Goal: Task Accomplishment & Management: Manage account settings

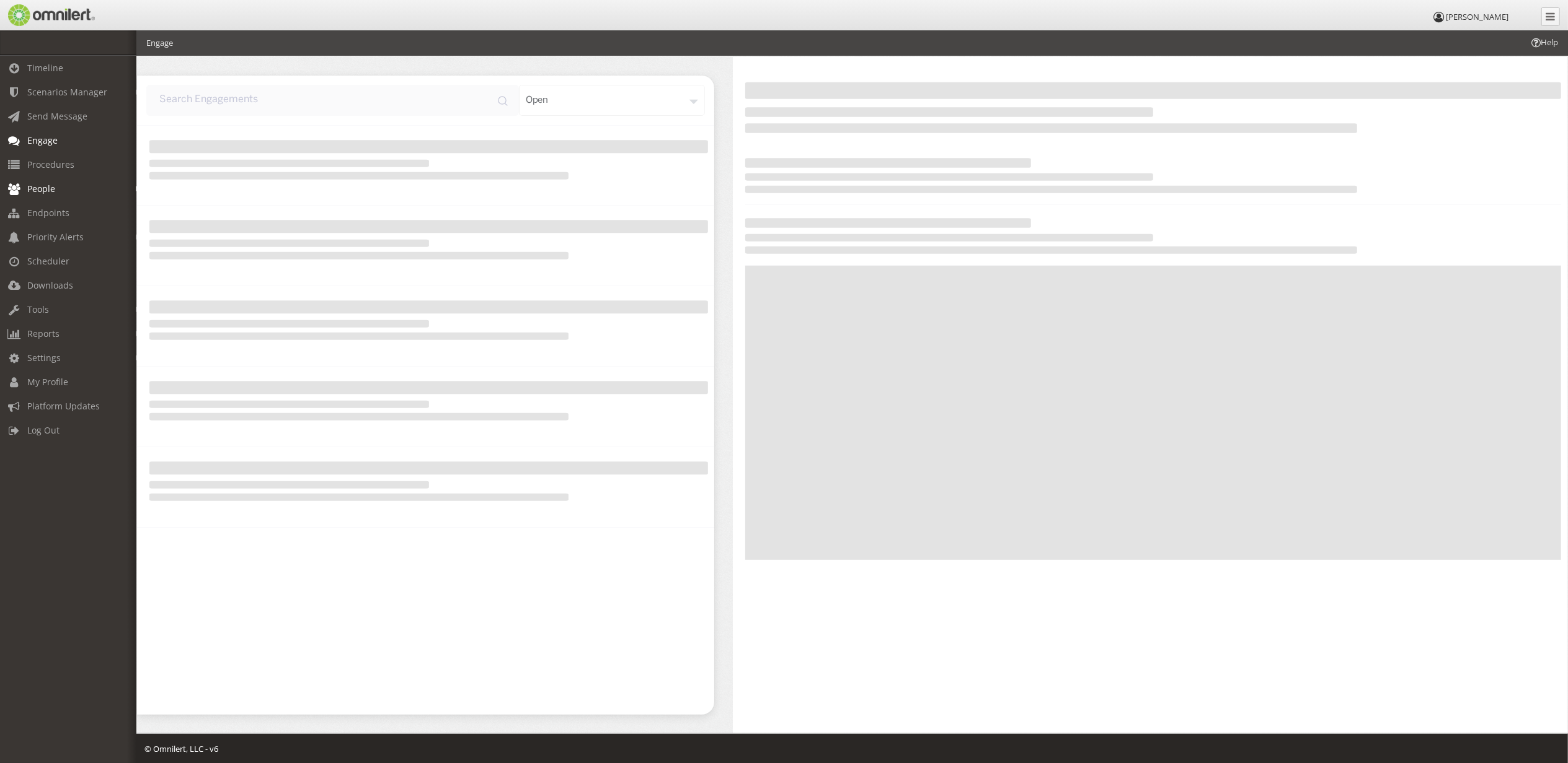
click at [50, 184] on span "People" at bounding box center [41, 188] width 28 height 12
click at [55, 219] on link "Subscribers" at bounding box center [73, 215] width 147 height 21
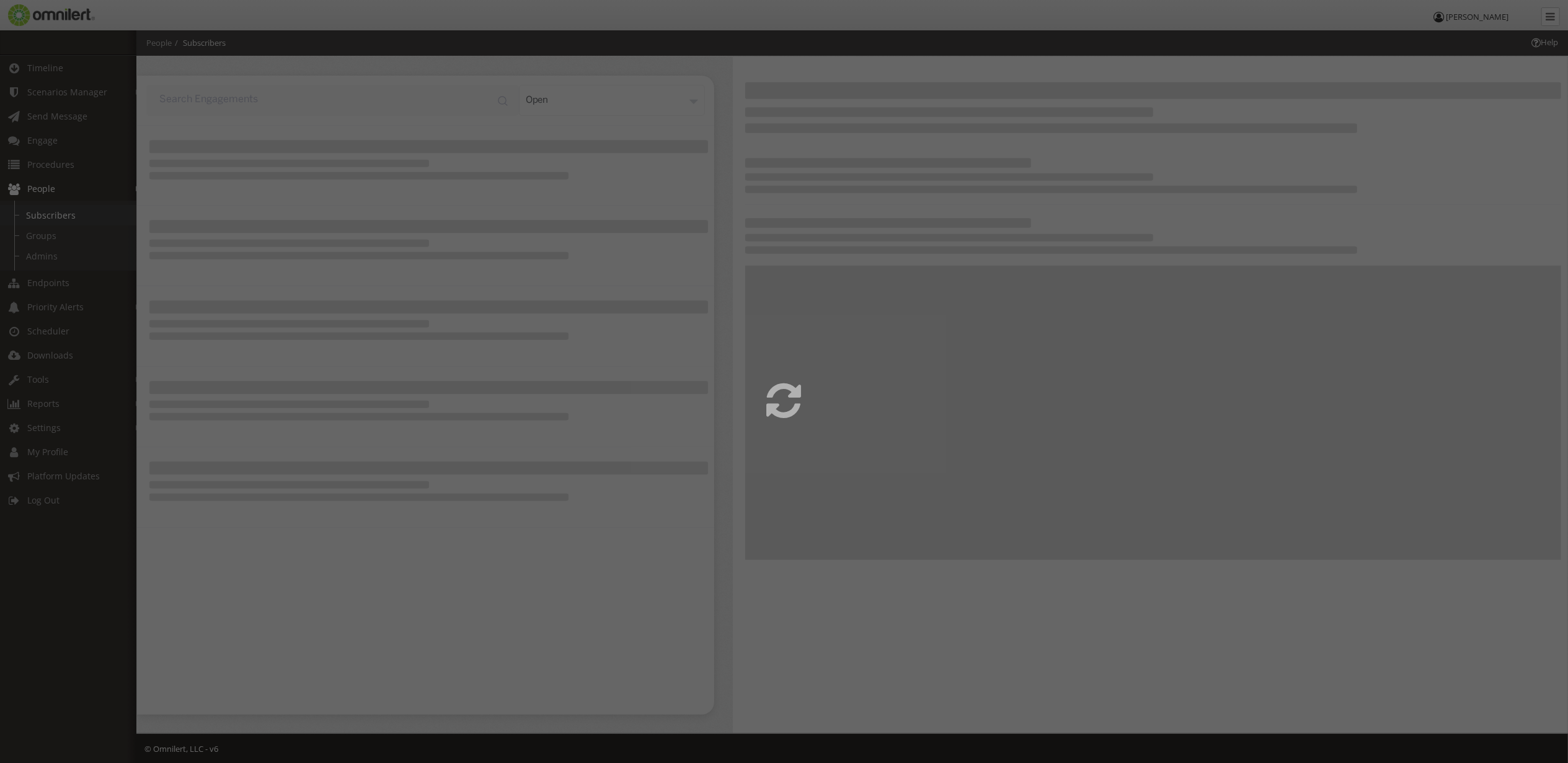
select select
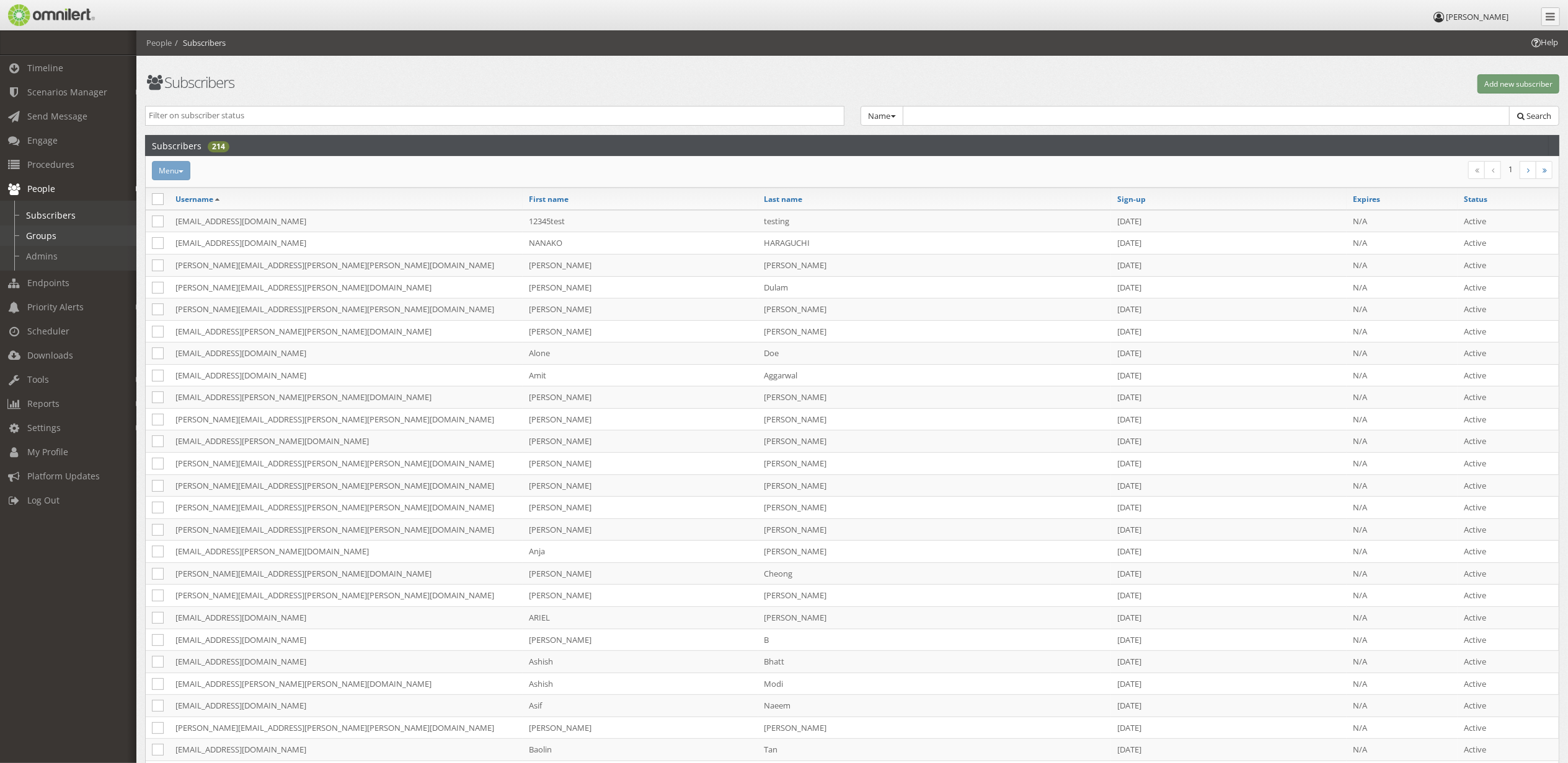
click at [55, 242] on link "Groups" at bounding box center [73, 236] width 147 height 21
select select
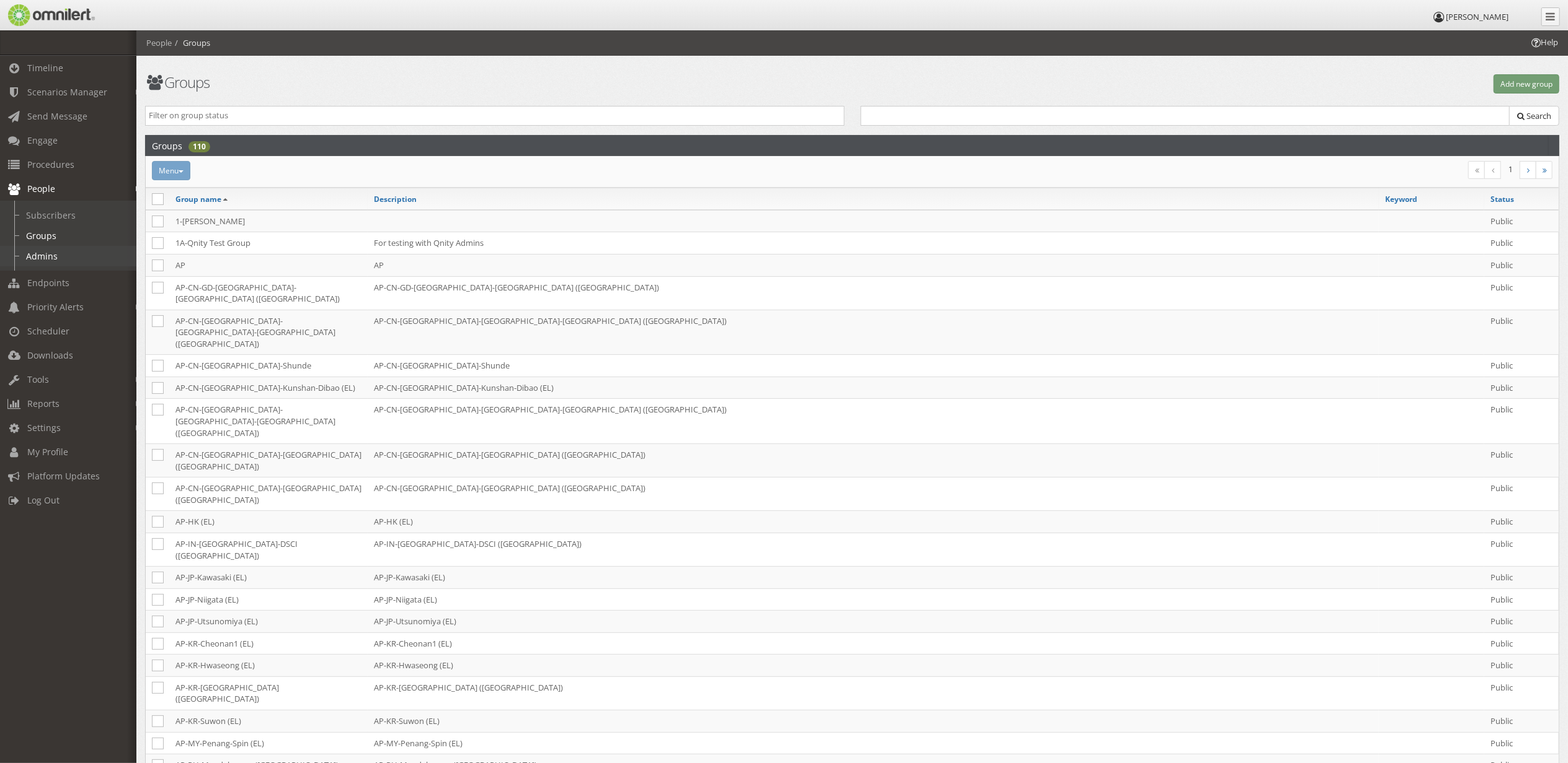
click at [56, 253] on link "Admins" at bounding box center [73, 256] width 147 height 21
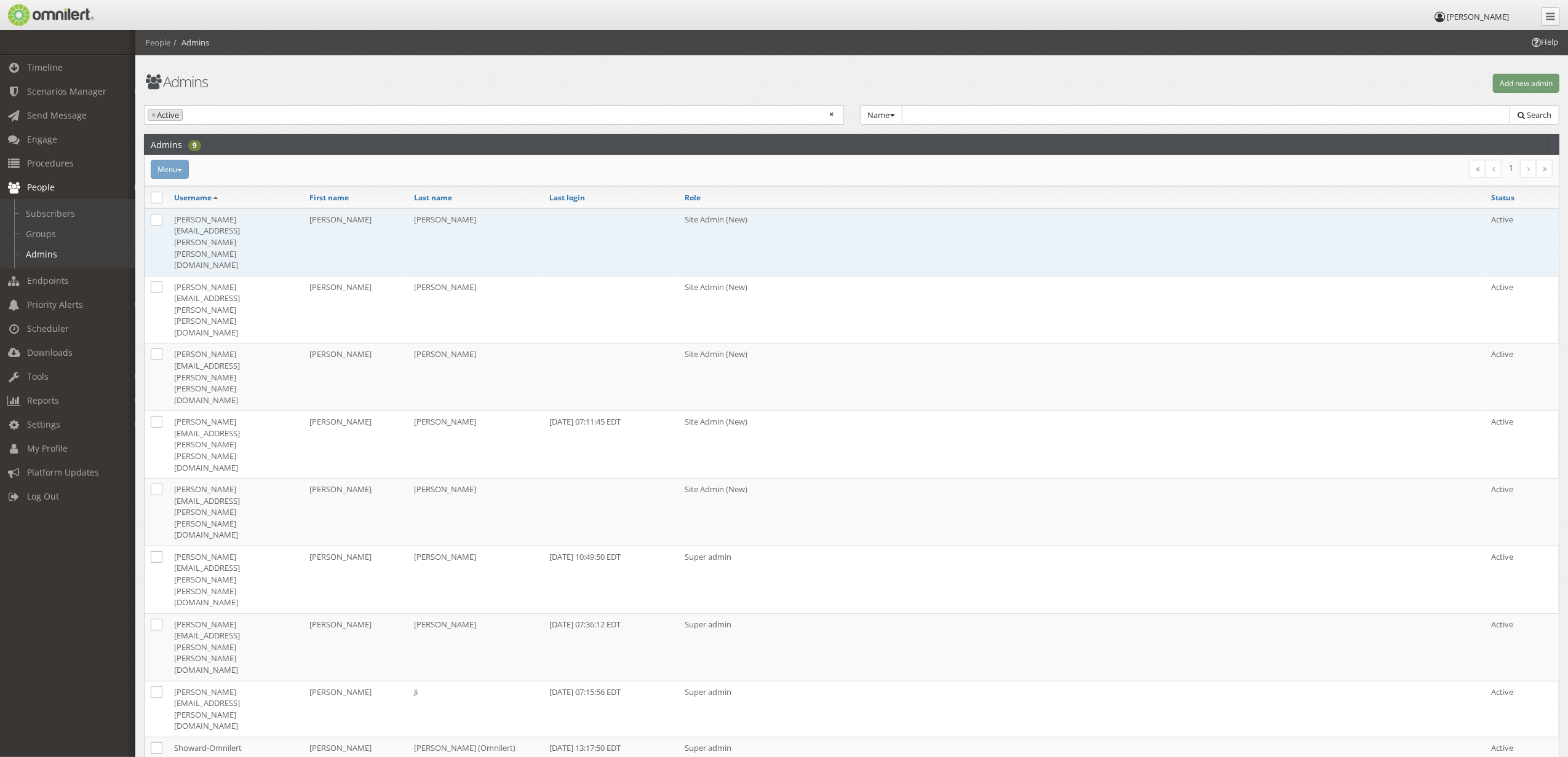
click at [196, 219] on td "[PERSON_NAME][EMAIL_ADDRESS][PERSON_NAME][PERSON_NAME][DOMAIN_NAME]" at bounding box center [235, 243] width 135 height 68
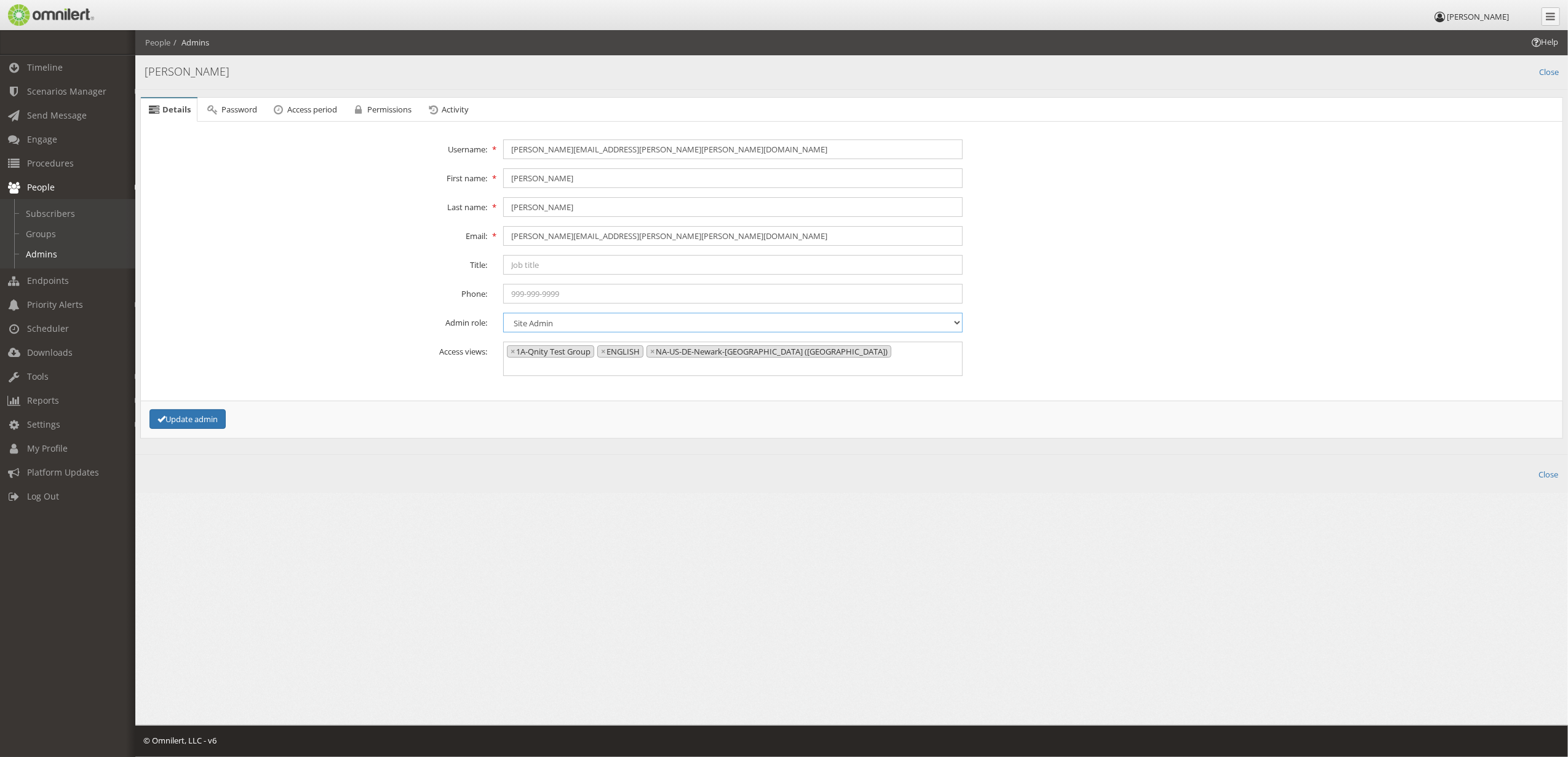
click at [588, 323] on select "Content admin Group admin Maintenance admin Super admin Support admin Site Admin" at bounding box center [732, 322] width 459 height 20
click at [503, 313] on select "Content admin Group admin Maintenance admin Super admin Support admin Site Admin" at bounding box center [732, 322] width 459 height 20
click at [194, 409] on button "Update admin" at bounding box center [188, 419] width 76 height 20
click at [61, 234] on link "Groups" at bounding box center [73, 234] width 146 height 20
select select
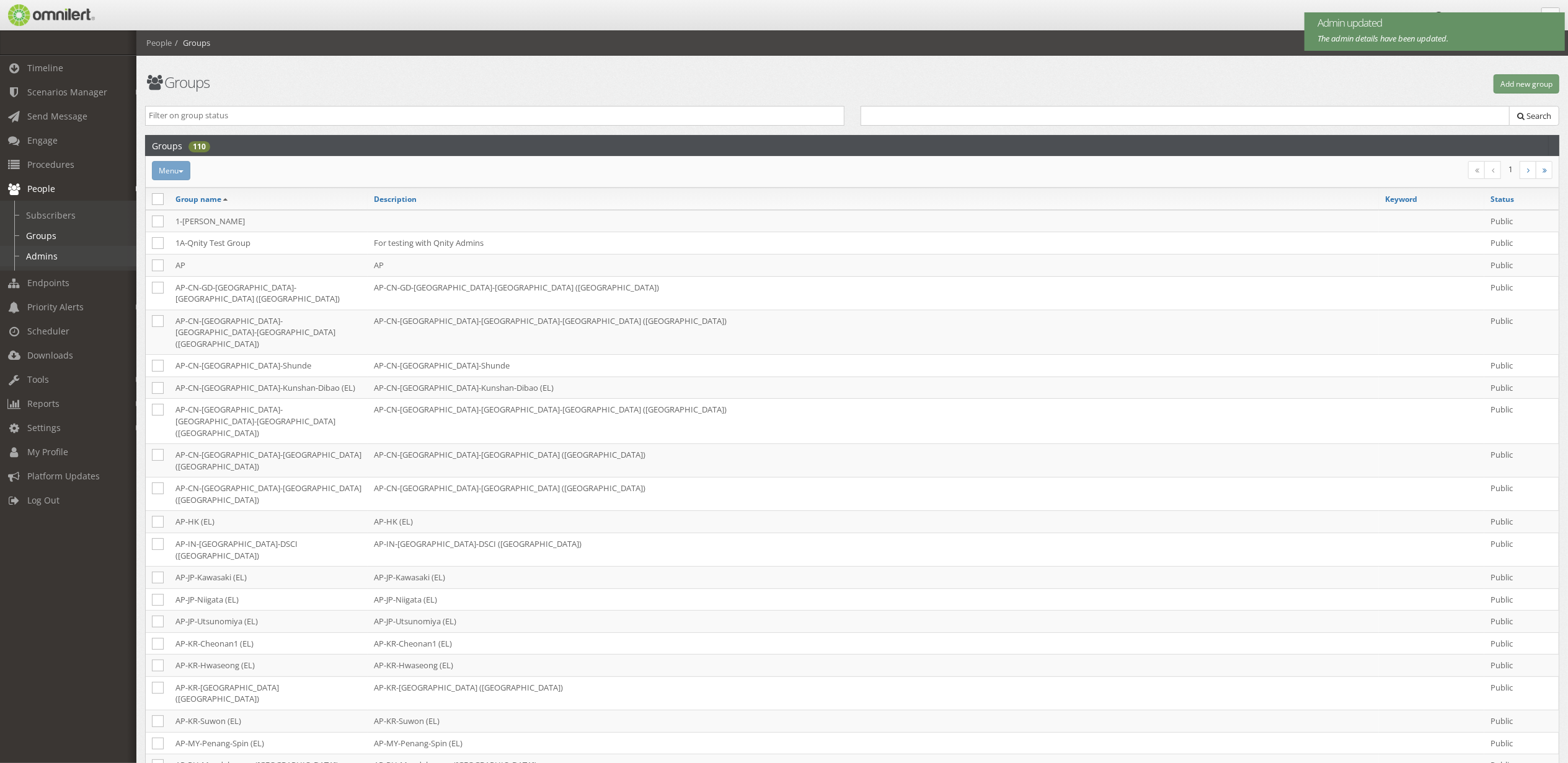
click at [58, 249] on link "Admins" at bounding box center [73, 256] width 147 height 21
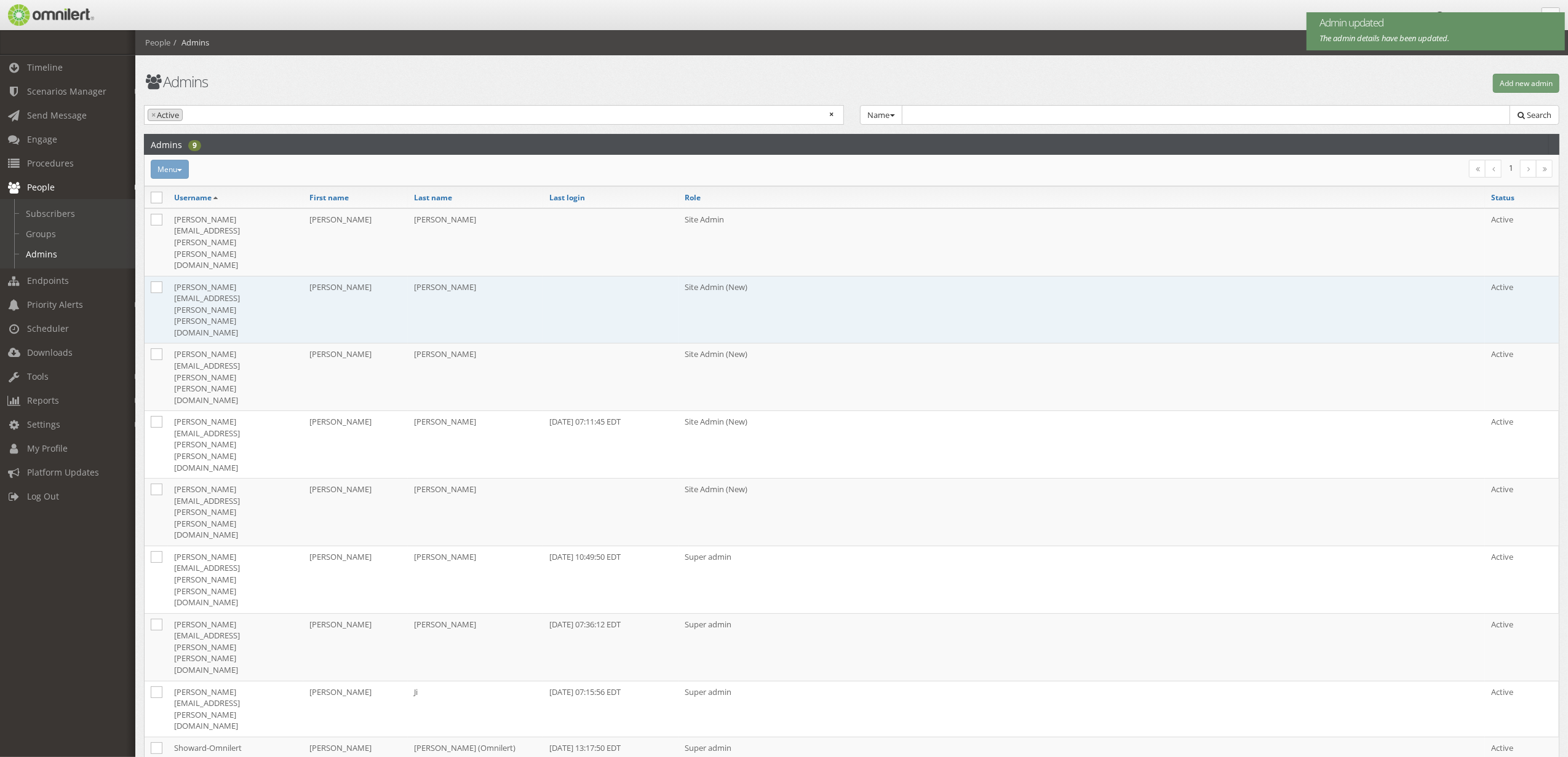
click at [241, 276] on td "[PERSON_NAME][EMAIL_ADDRESS][PERSON_NAME][PERSON_NAME][DOMAIN_NAME]" at bounding box center [235, 310] width 135 height 68
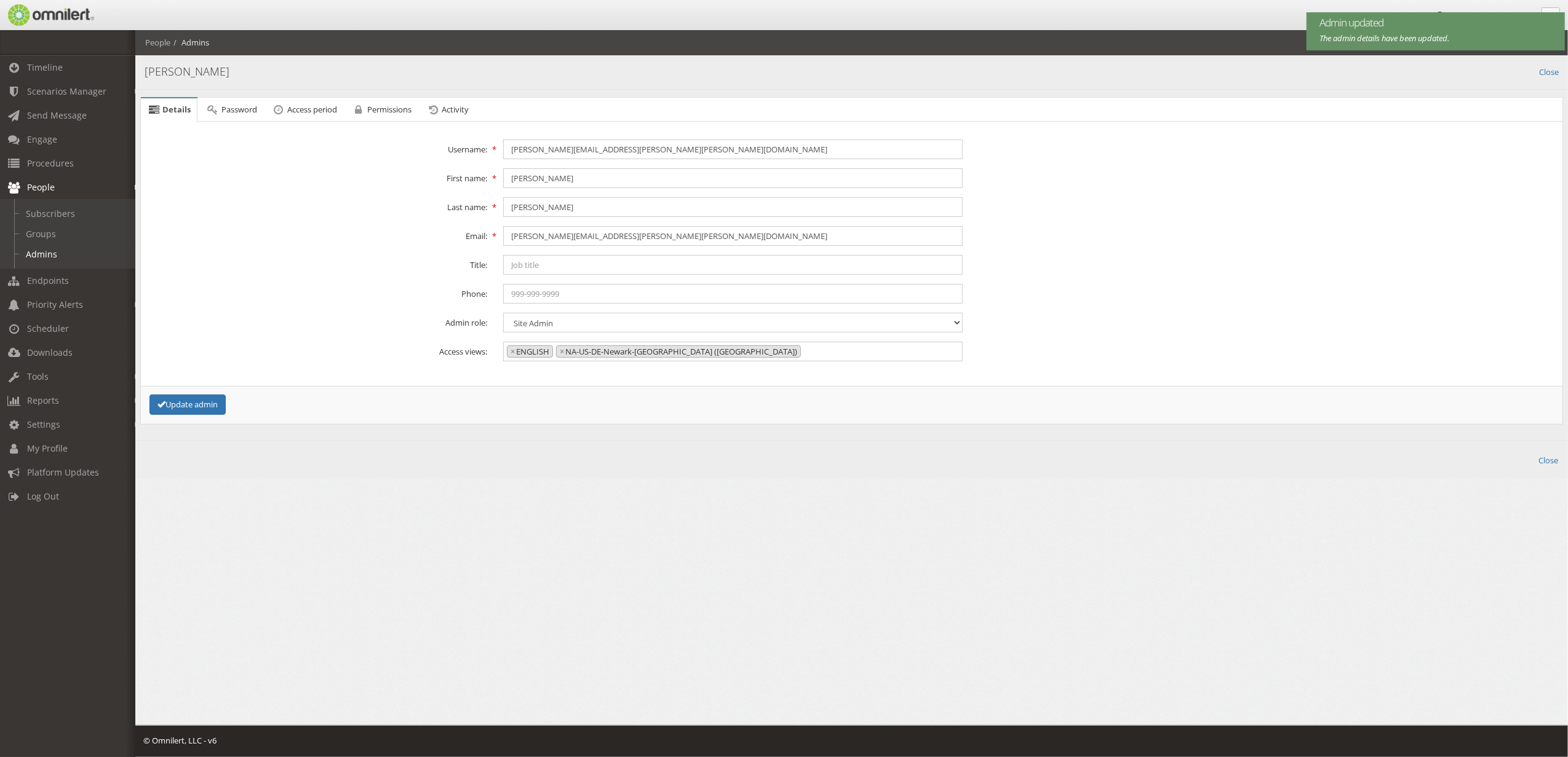
scroll to position [574, 0]
click at [579, 320] on select "Content admin Group admin Maintenance admin Super admin Support admin Site Admin" at bounding box center [732, 322] width 459 height 20
click at [503, 313] on select "Content admin Group admin Maintenance admin Super admin Support admin Site Admin" at bounding box center [732, 322] width 459 height 20
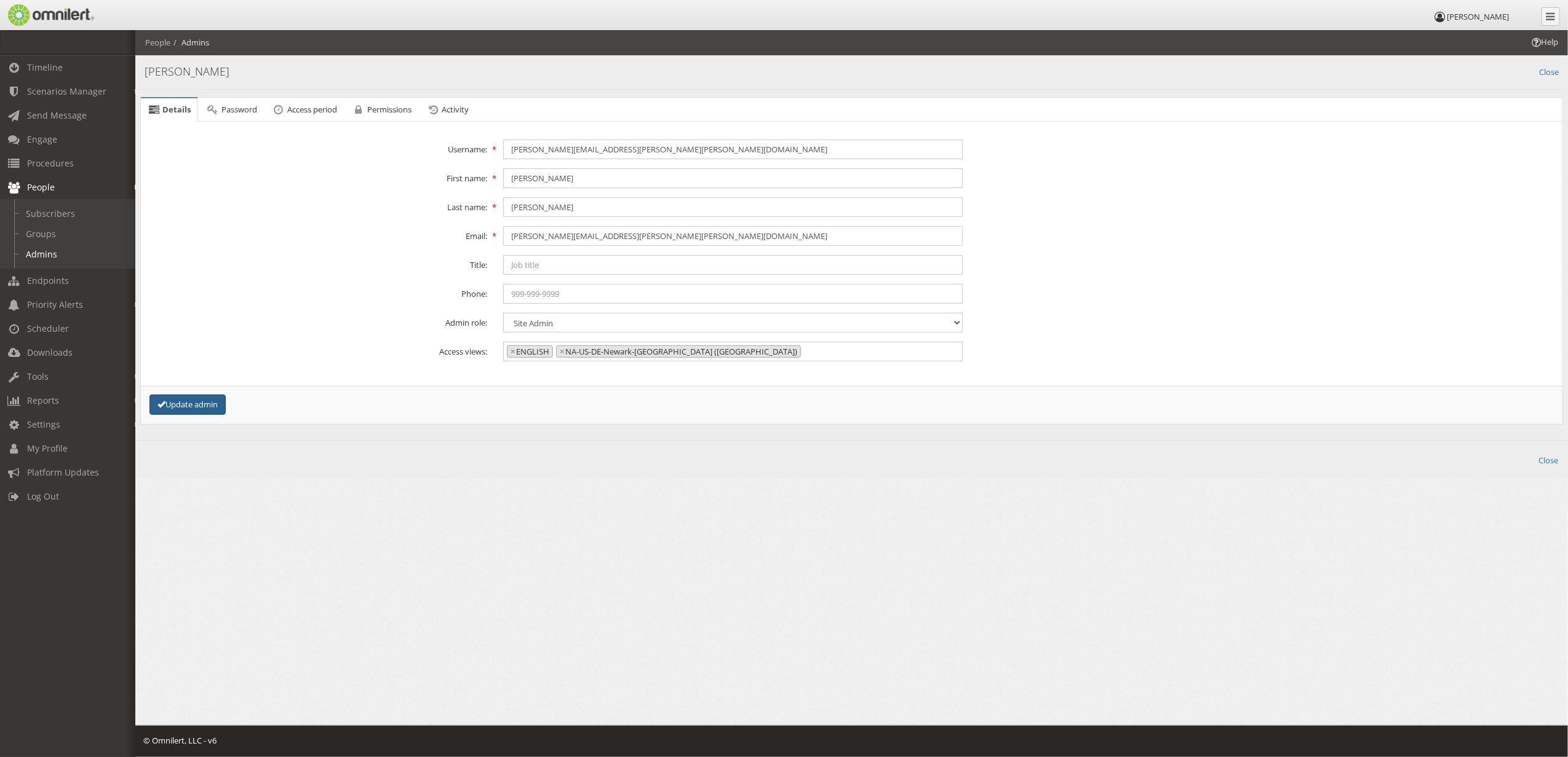
click at [216, 410] on button "Update admin" at bounding box center [188, 405] width 76 height 20
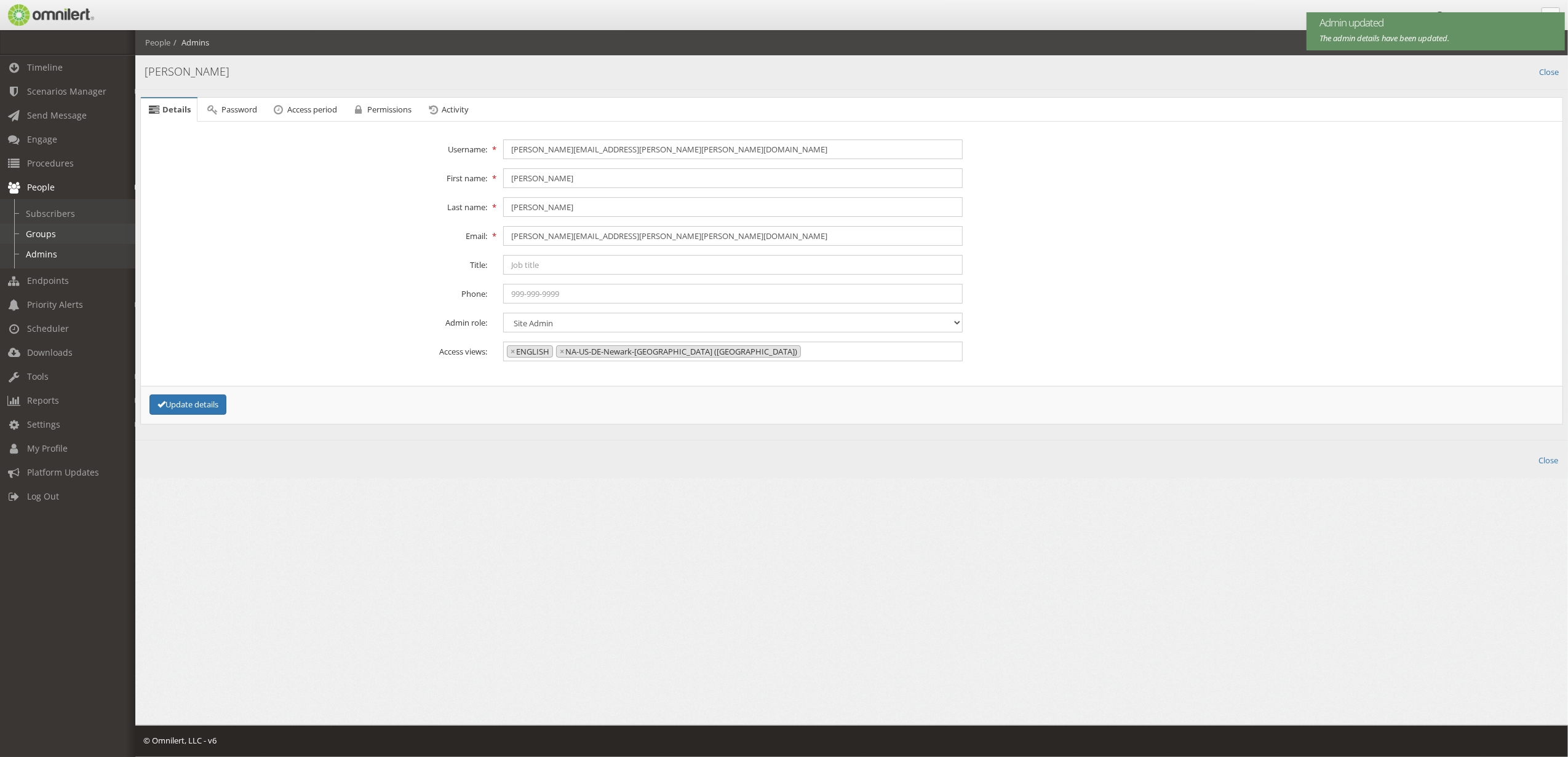
click at [47, 229] on link "Groups" at bounding box center [73, 234] width 146 height 20
select select
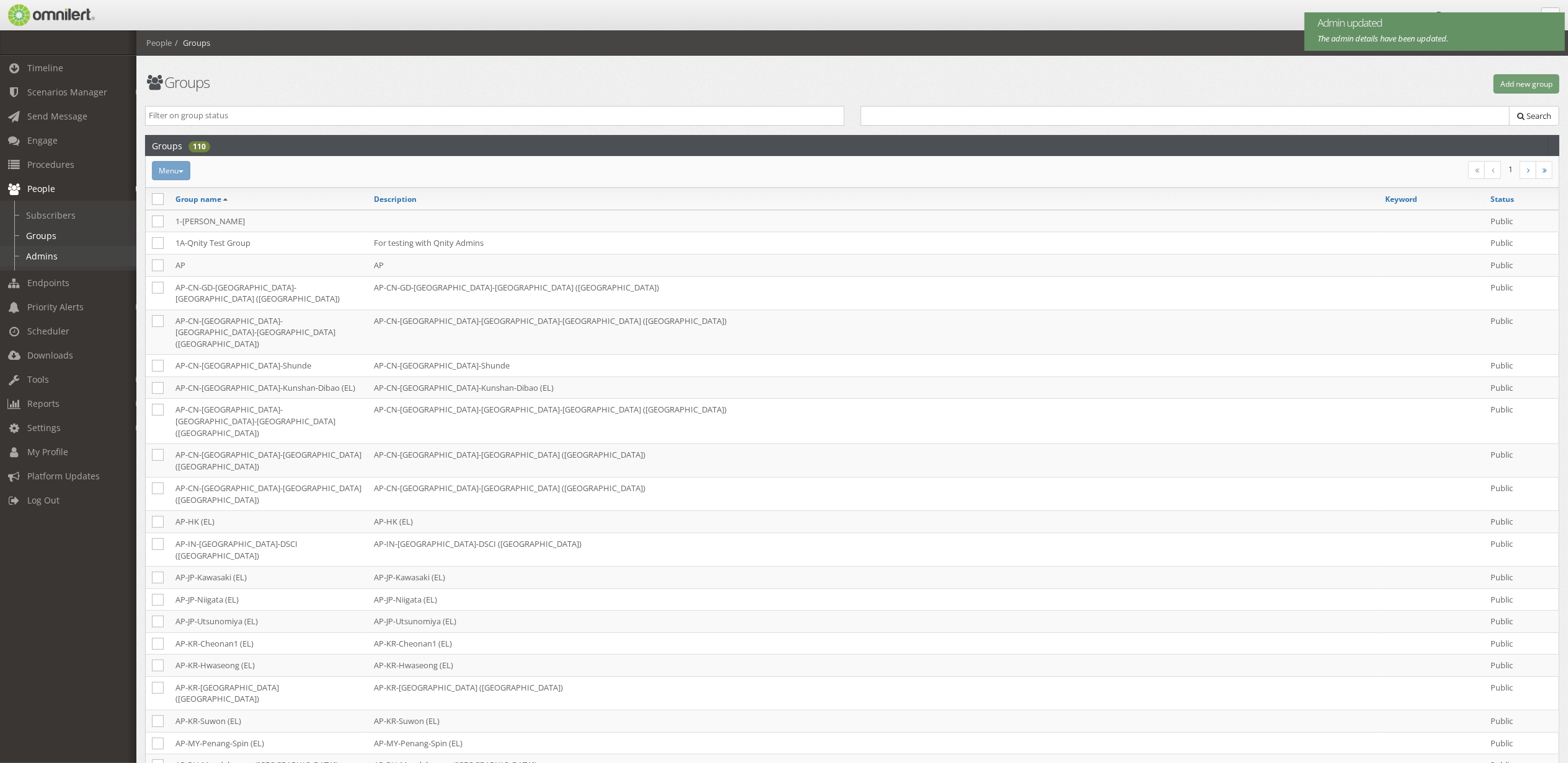
click at [56, 251] on link "Admins" at bounding box center [73, 256] width 147 height 21
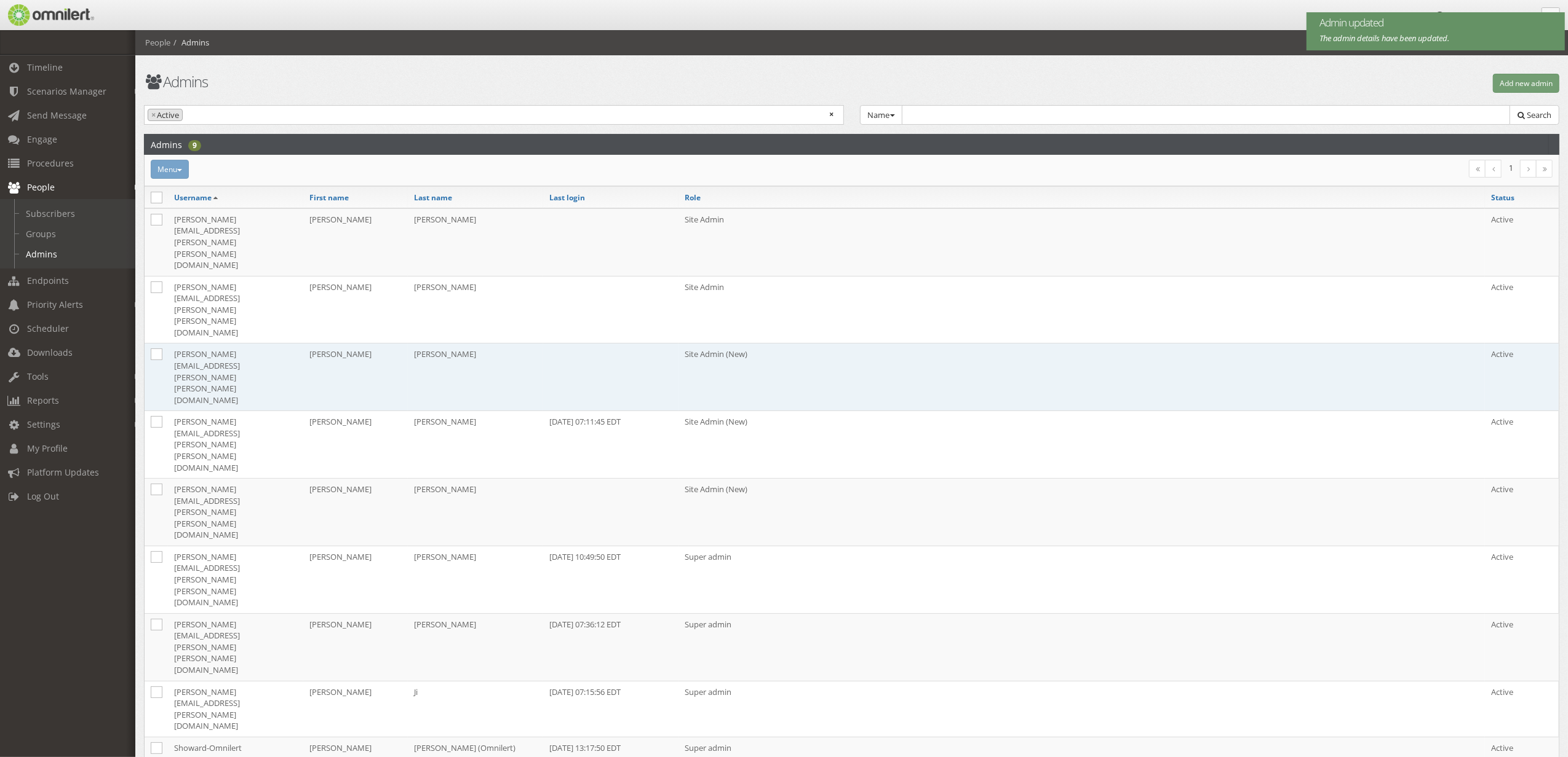
click at [336, 344] on td "[PERSON_NAME]" at bounding box center [356, 378] width 105 height 68
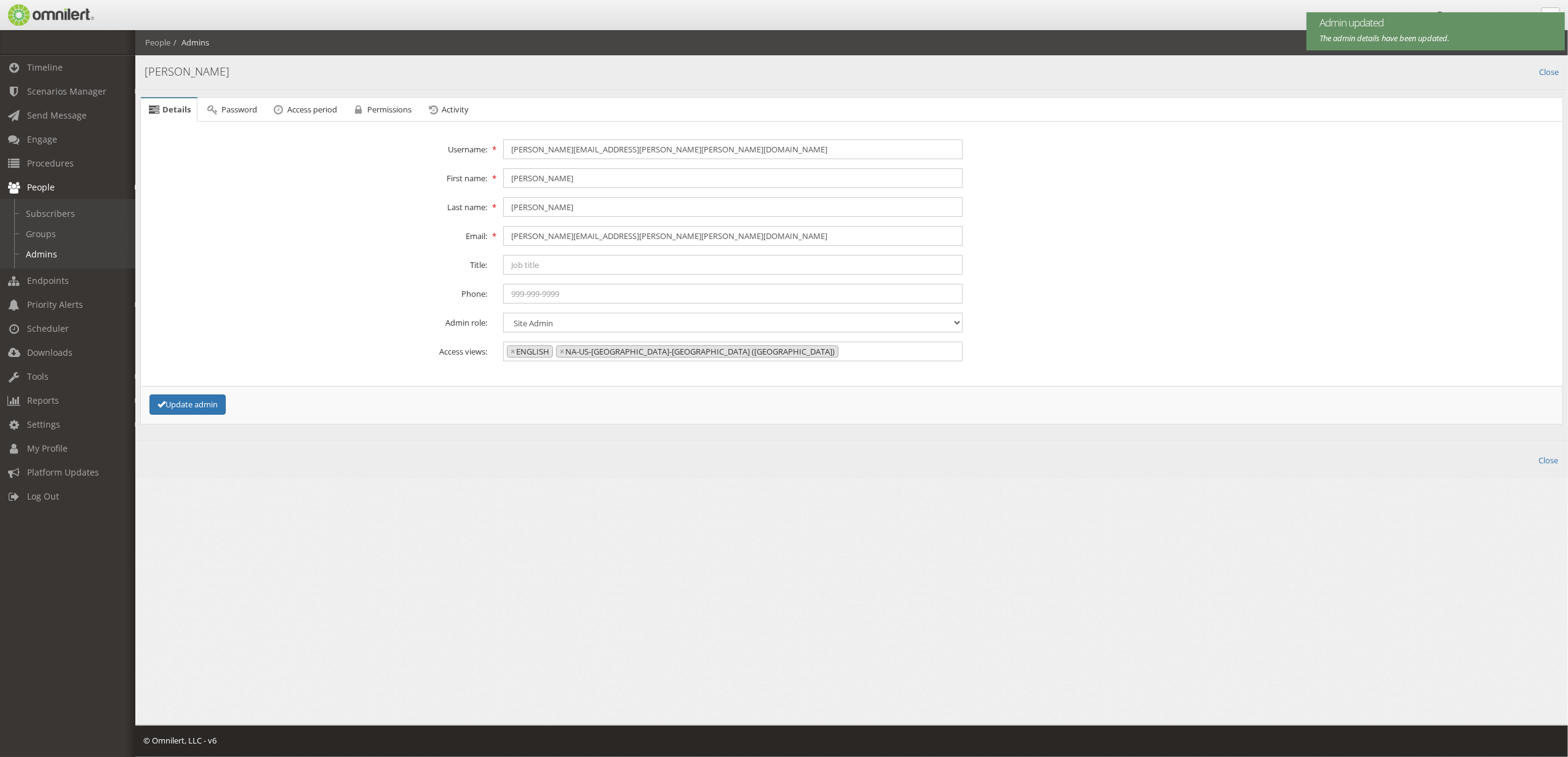
scroll to position [574, 0]
click at [577, 325] on select "Content admin Group admin Maintenance admin Super admin Support admin Site Admin" at bounding box center [732, 322] width 459 height 20
click at [503, 313] on select "Content admin Group admin Maintenance admin Super admin Support admin Site Admin" at bounding box center [732, 322] width 459 height 20
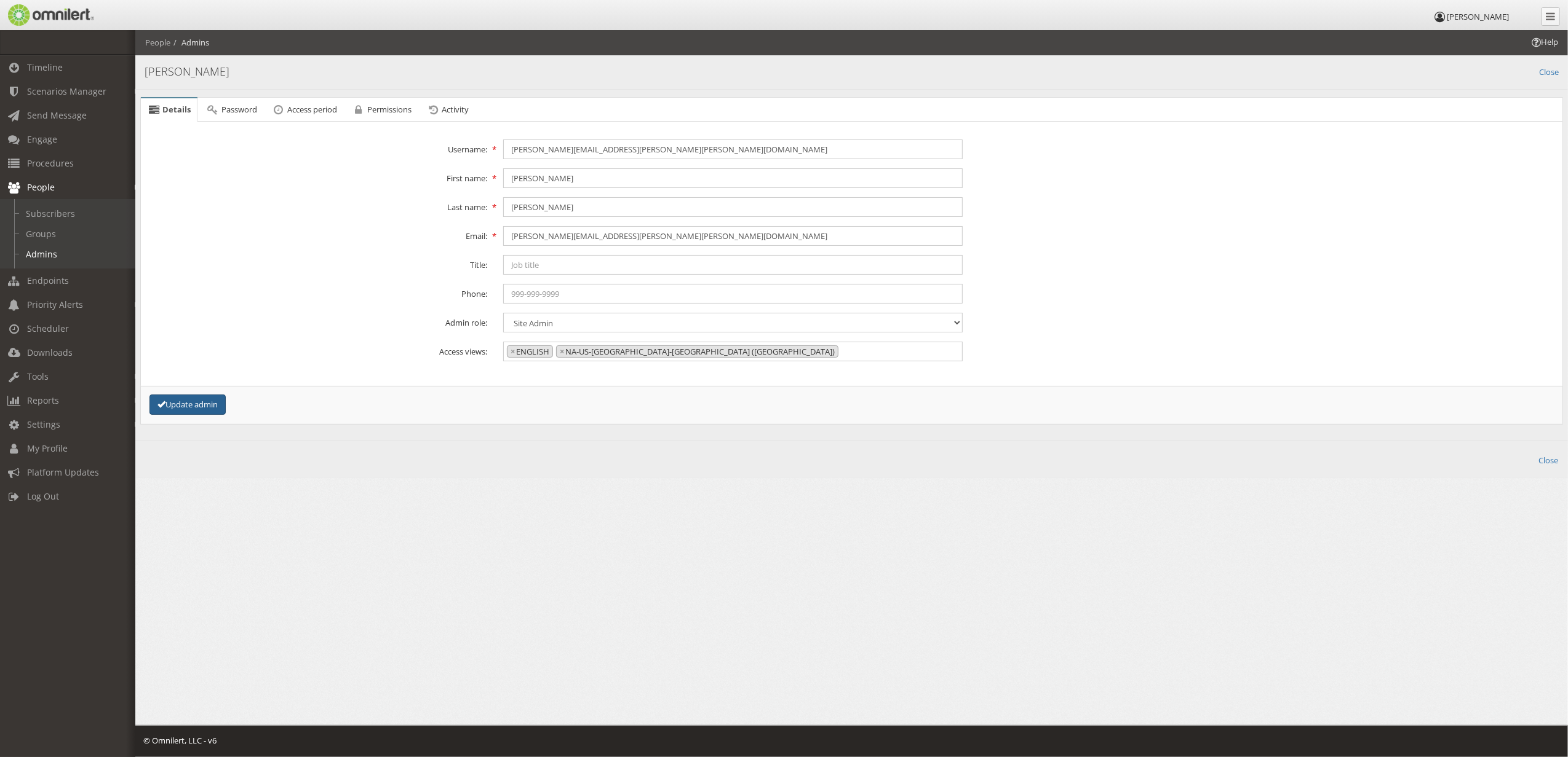
click at [213, 406] on button "Update admin" at bounding box center [188, 405] width 76 height 20
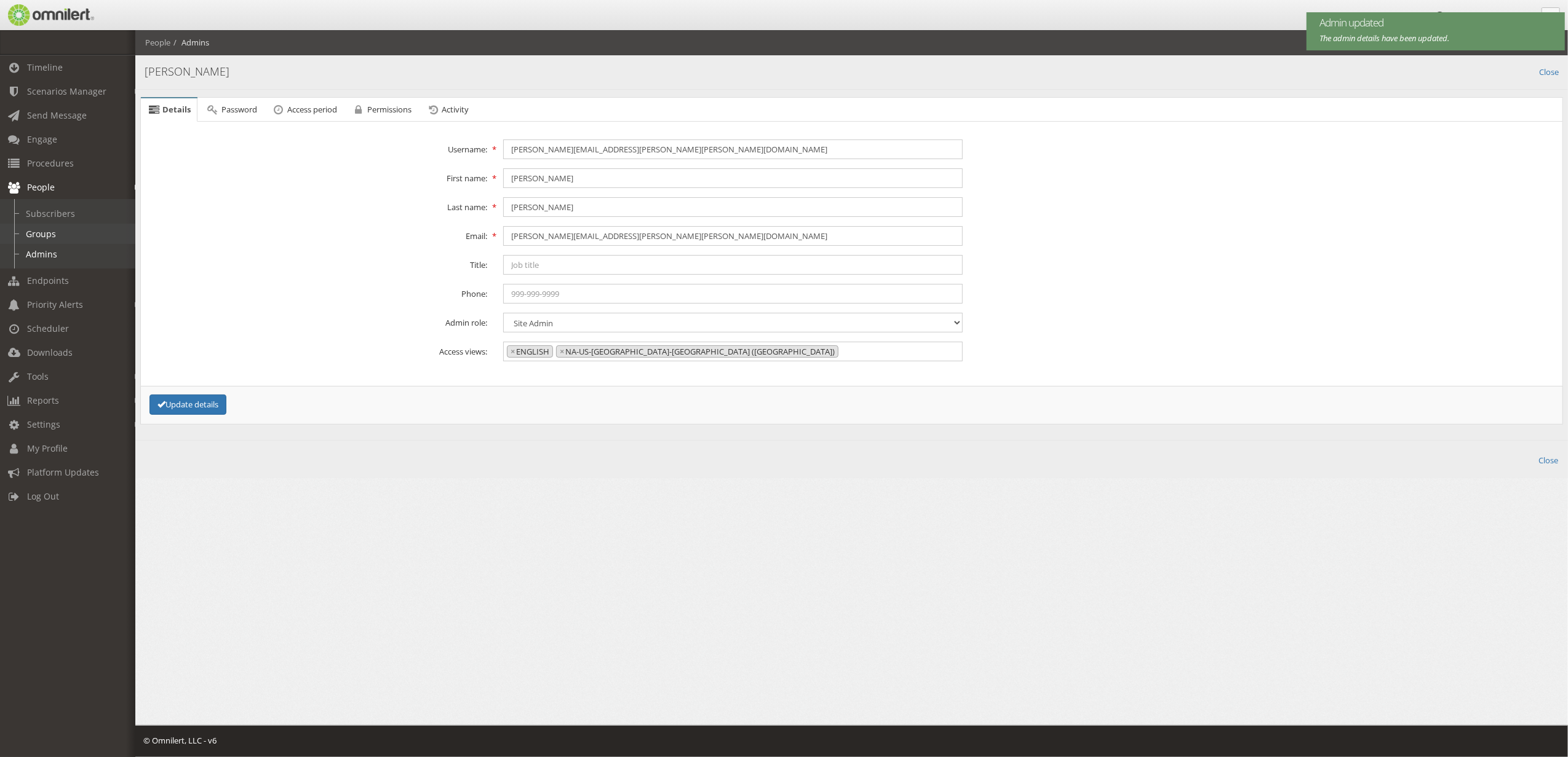
click at [42, 239] on link "Groups" at bounding box center [73, 234] width 146 height 20
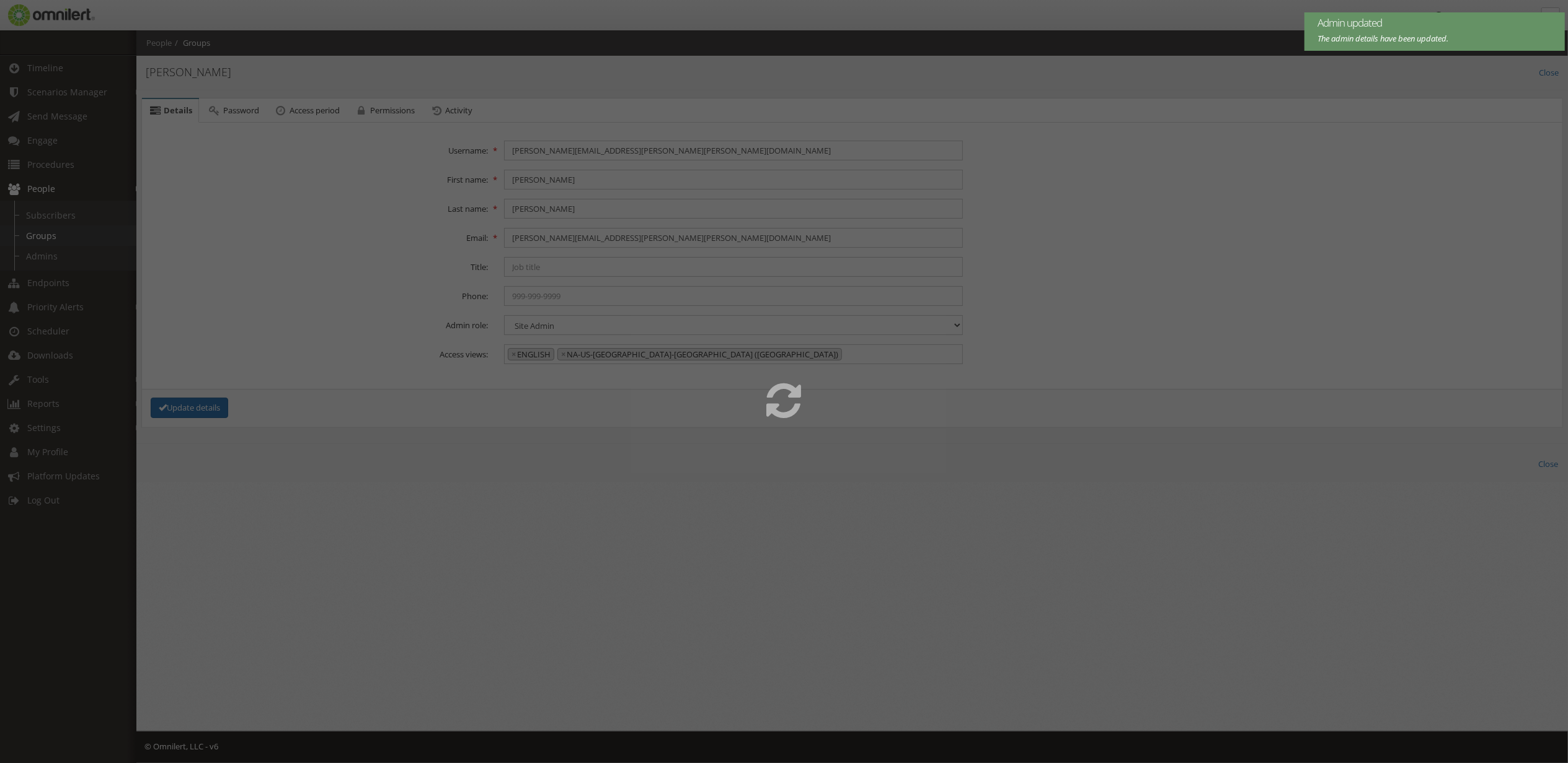
select select
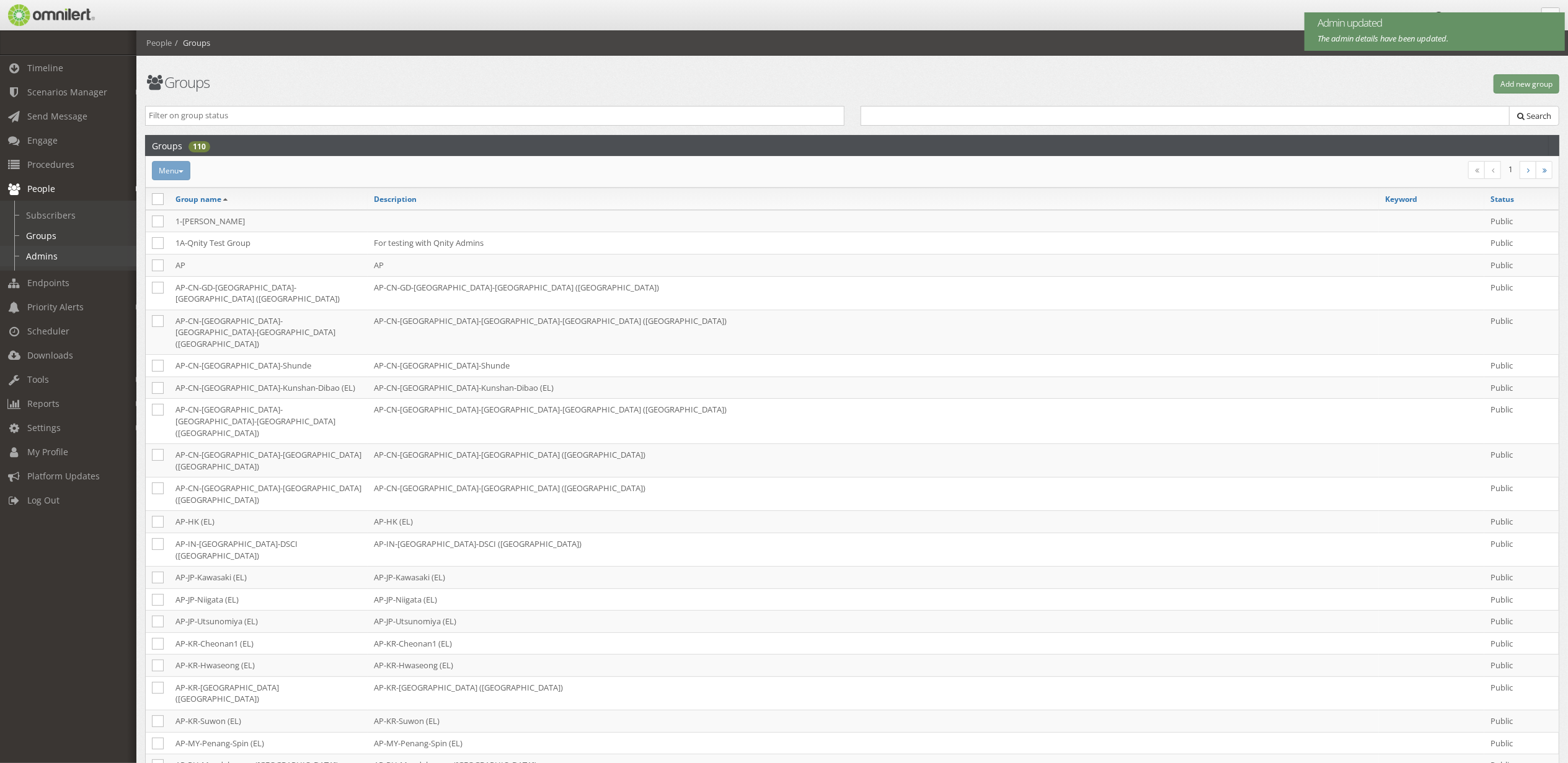
click at [48, 250] on link "Admins" at bounding box center [73, 256] width 147 height 21
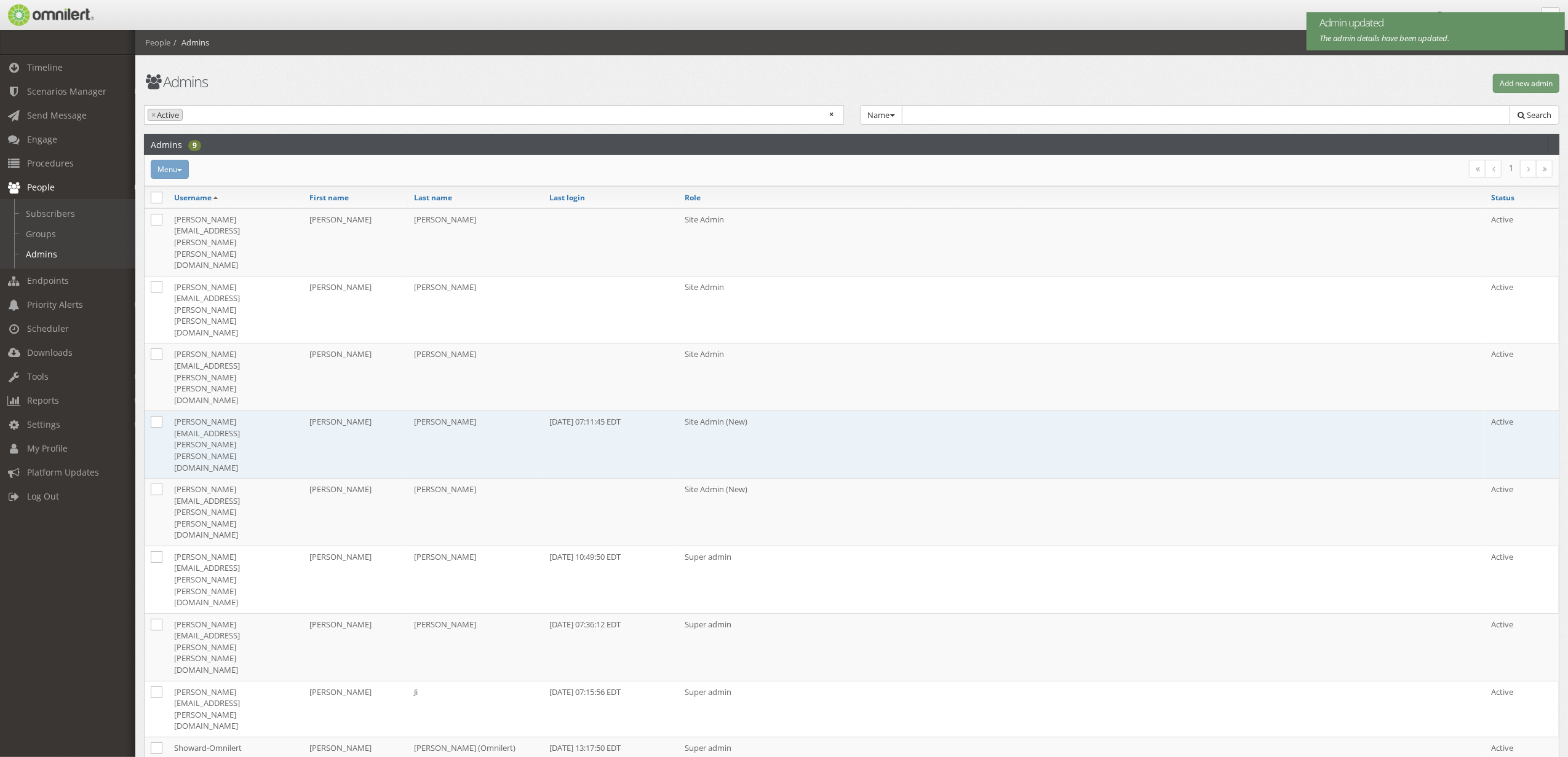
click at [248, 411] on td "[PERSON_NAME][EMAIL_ADDRESS][PERSON_NAME][PERSON_NAME][DOMAIN_NAME]" at bounding box center [235, 445] width 135 height 68
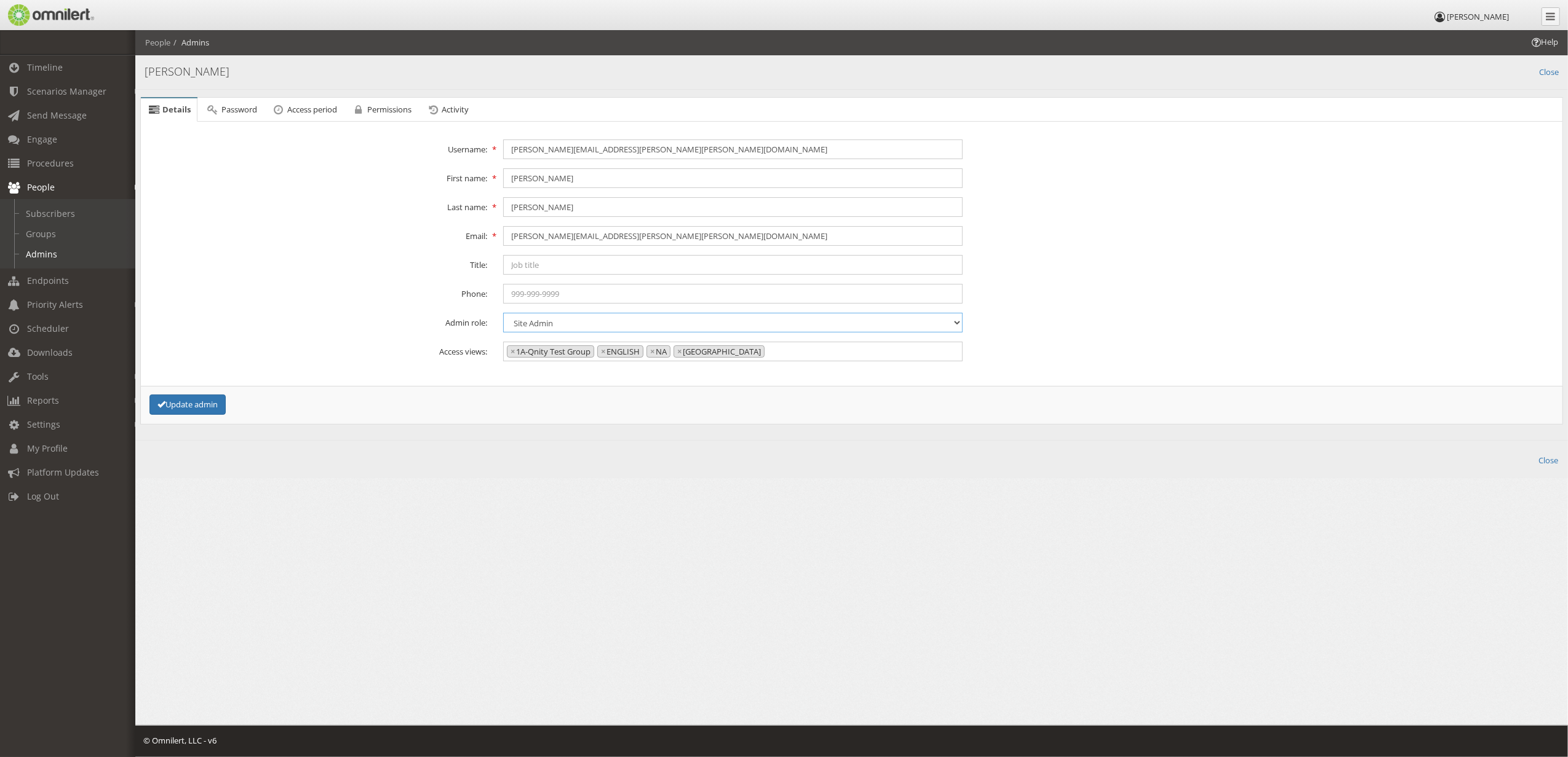
click at [583, 322] on select "Content admin Group admin Maintenance admin Super admin Support admin Site Admin" at bounding box center [732, 322] width 459 height 20
click at [503, 313] on select "Content admin Group admin Maintenance admin Super admin Support admin Site Admin" at bounding box center [732, 322] width 459 height 20
click at [220, 415] on button "Update admin" at bounding box center [188, 405] width 76 height 20
click at [48, 235] on link "Groups" at bounding box center [73, 234] width 146 height 20
select select
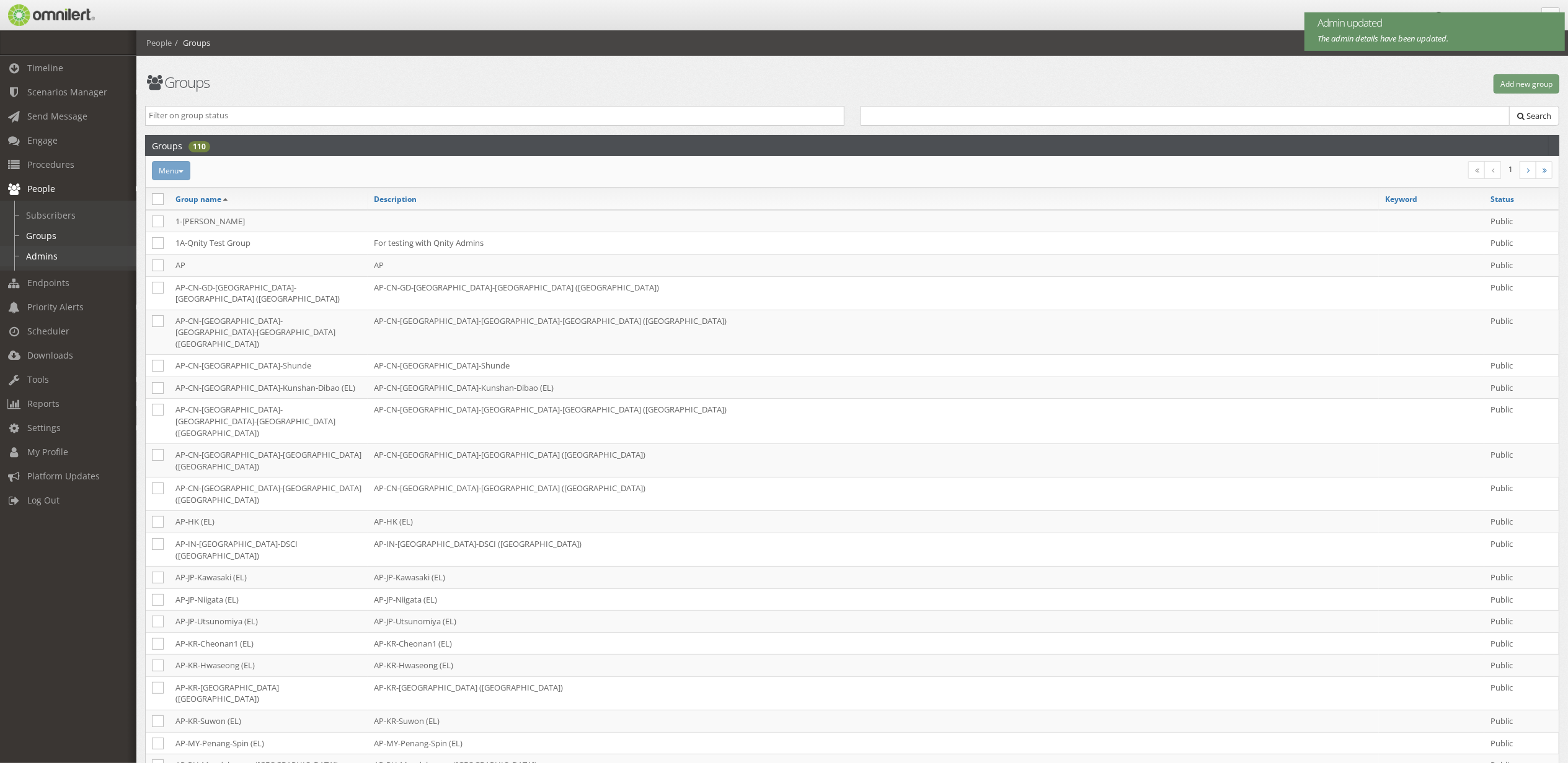
click at [60, 251] on link "Admins" at bounding box center [73, 256] width 147 height 21
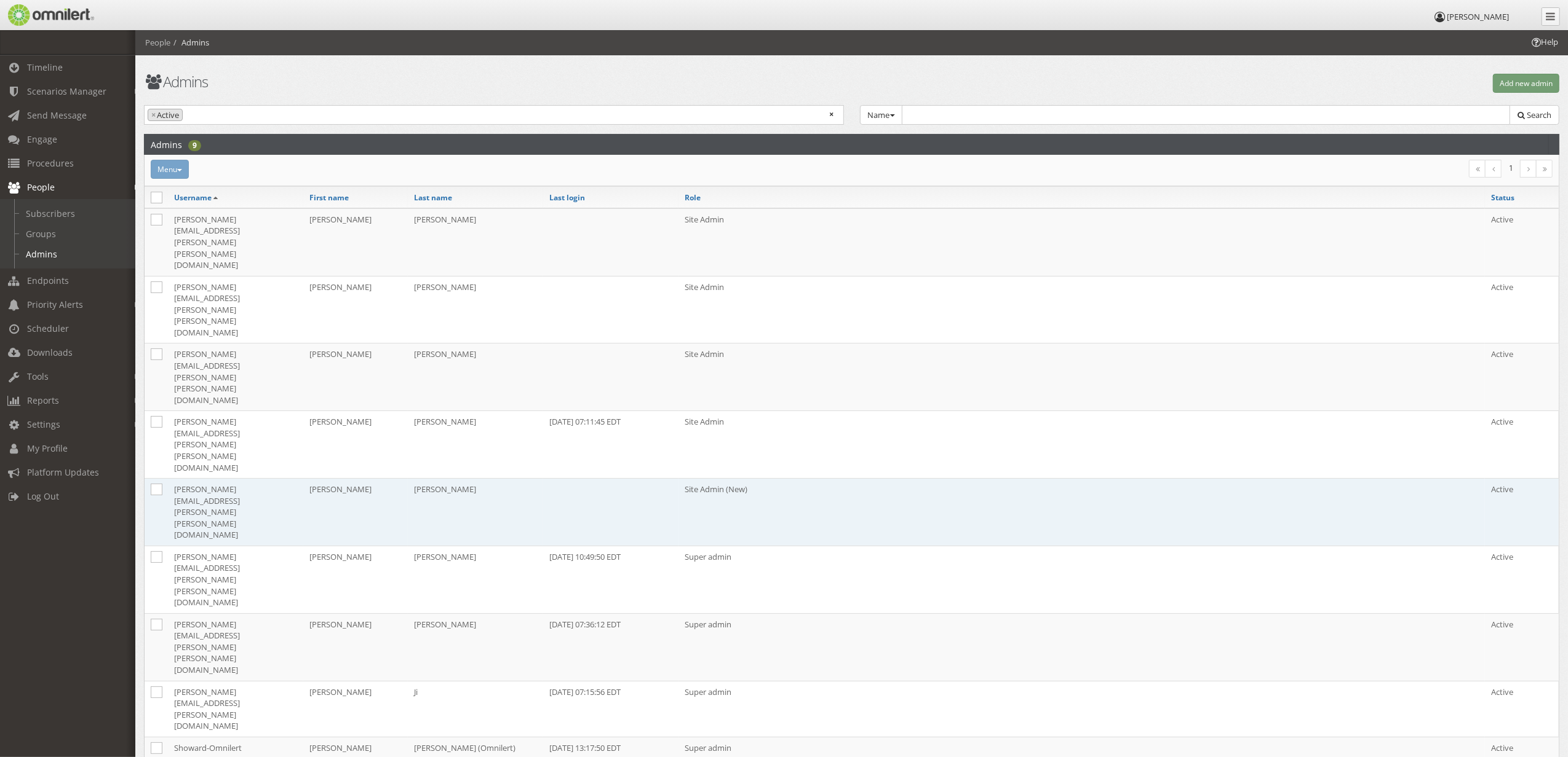
click at [339, 479] on td "[PERSON_NAME]" at bounding box center [356, 513] width 105 height 68
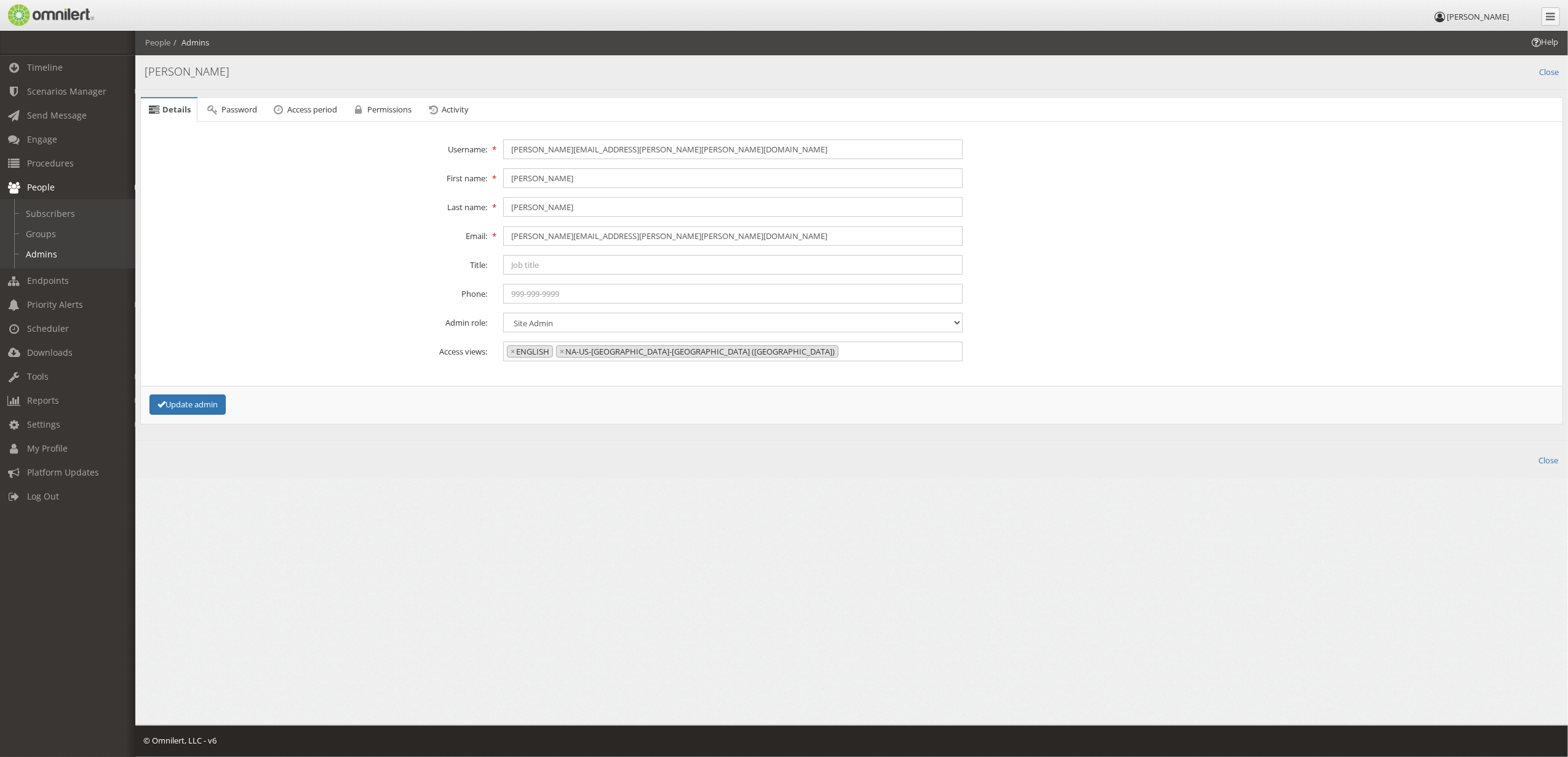
scroll to position [574, 0]
click at [553, 319] on select "Content admin Group admin Maintenance admin Super admin Support admin Site Admin" at bounding box center [732, 322] width 459 height 20
click at [503, 313] on select "Content admin Group admin Maintenance admin Super admin Support admin Site Admin" at bounding box center [732, 322] width 459 height 20
click at [216, 406] on button "Update admin" at bounding box center [188, 405] width 76 height 20
click at [46, 225] on link "Groups" at bounding box center [73, 234] width 146 height 20
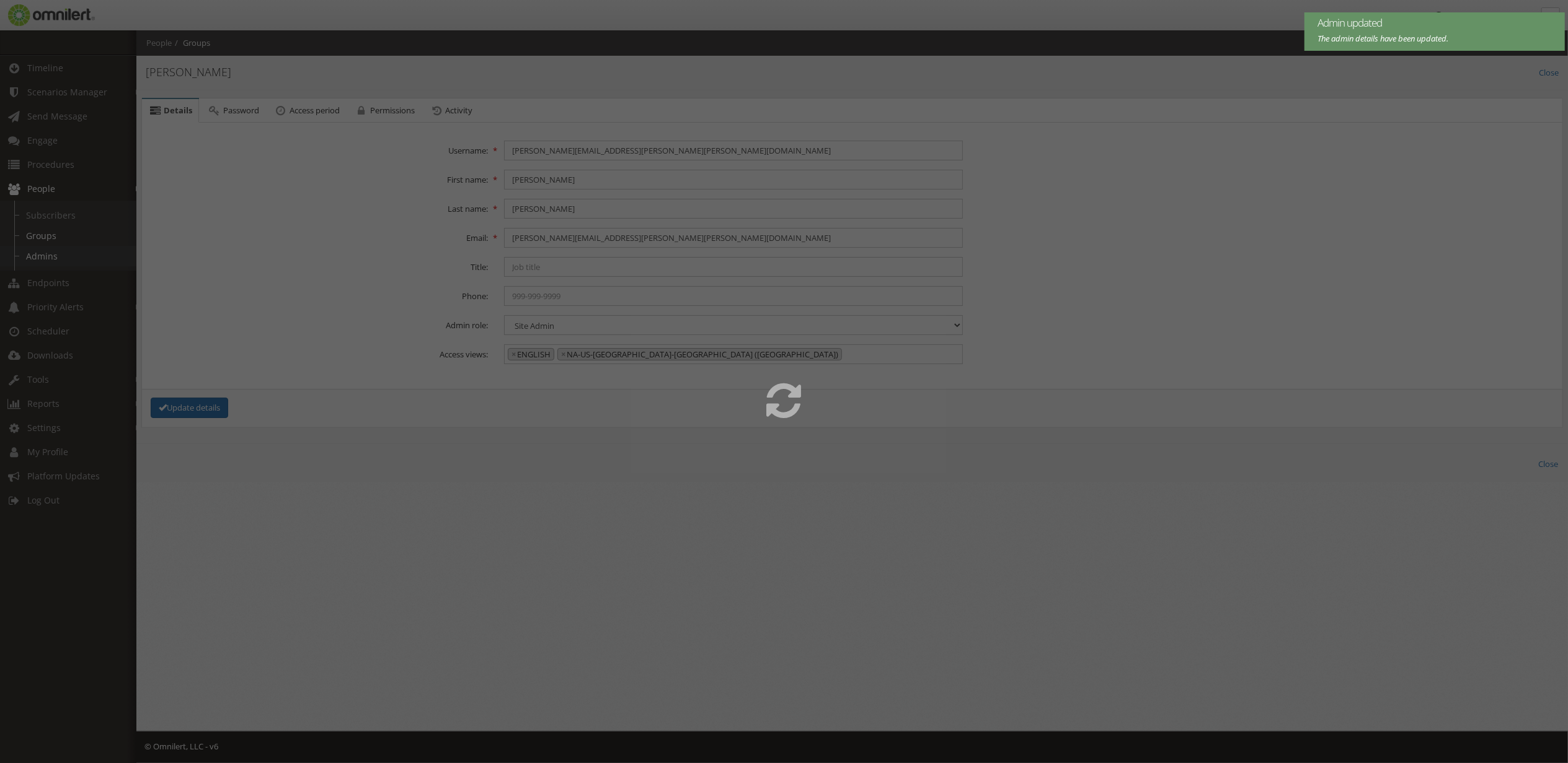
select select
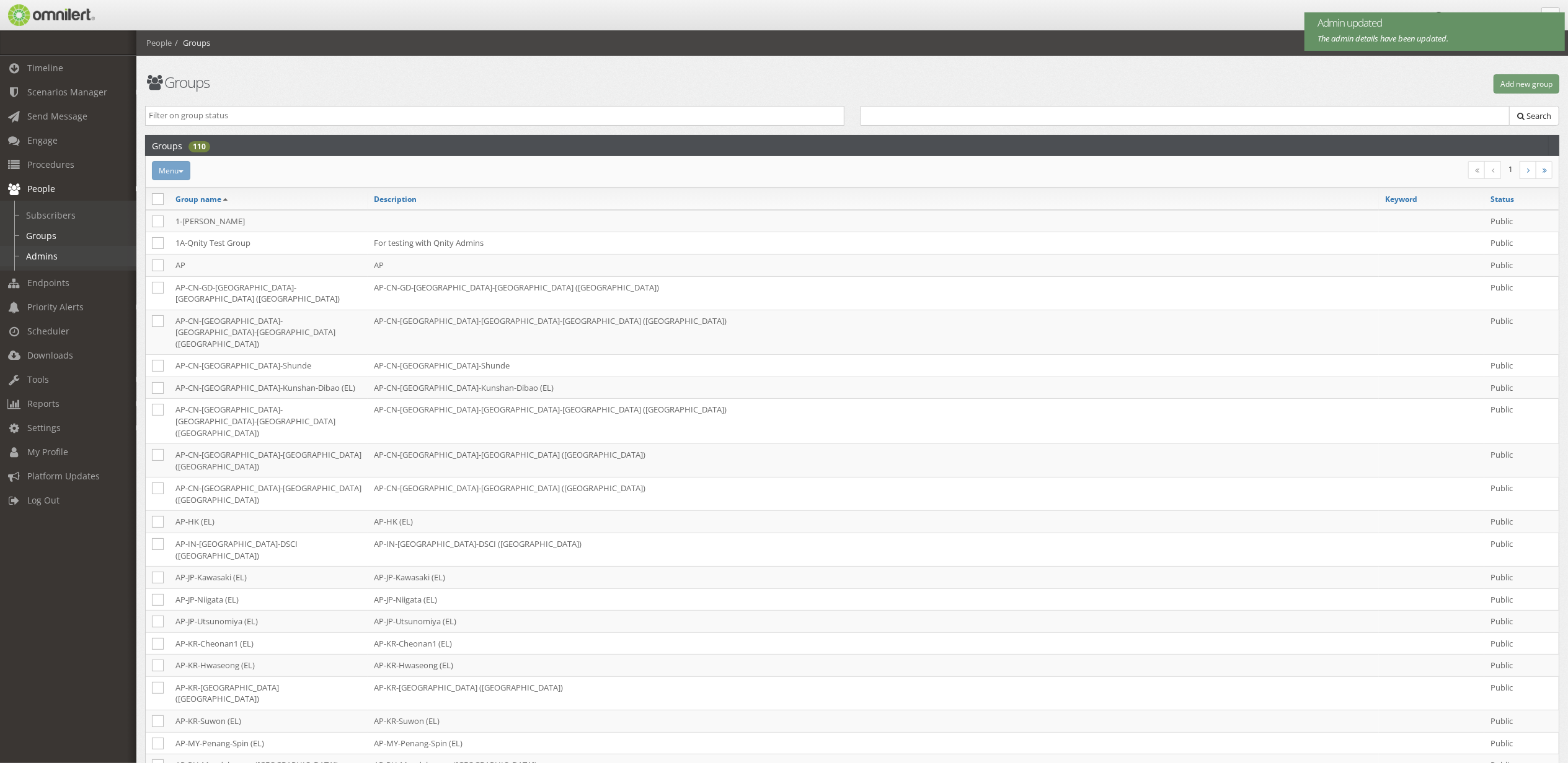
click at [56, 250] on link "Admins" at bounding box center [73, 256] width 147 height 21
